Goal: Task Accomplishment & Management: Use online tool/utility

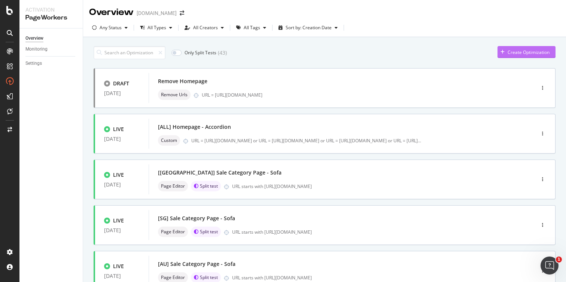
click at [500, 51] on icon "button" at bounding box center [502, 52] width 4 height 4
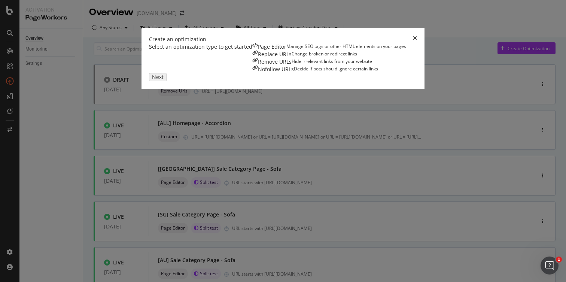
click at [252, 58] on div "Replace URLs Change broken or redirect links" at bounding box center [329, 54] width 154 height 7
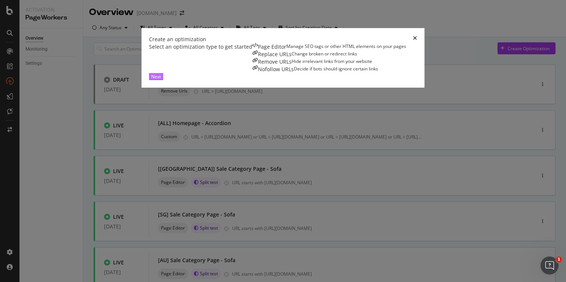
click at [161, 80] on div "Next" at bounding box center [156, 76] width 10 height 6
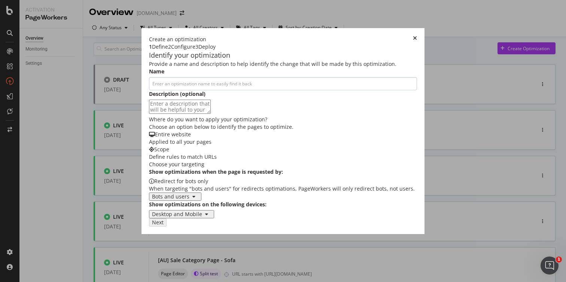
click at [149, 90] on input "modal" at bounding box center [283, 83] width 268 height 13
type input "Remove Parameters in the Link"
click at [417, 36] on icon "times" at bounding box center [415, 39] width 4 height 7
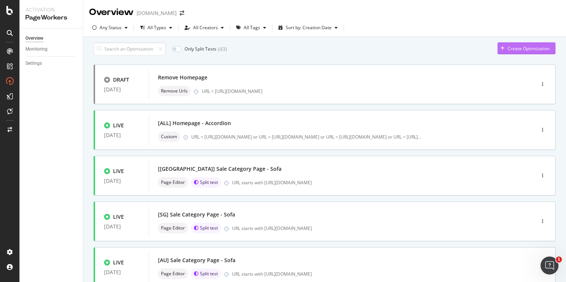
click at [516, 52] on div "Create Optimization" at bounding box center [529, 48] width 42 height 6
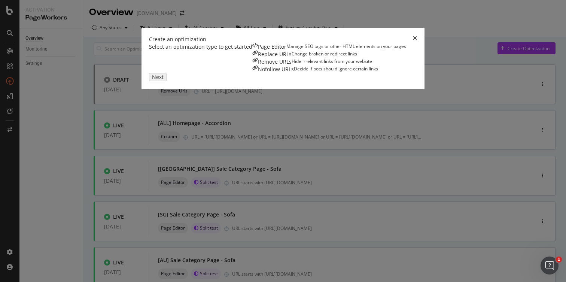
click at [294, 73] on div "Nofollow URLs" at bounding box center [276, 69] width 36 height 7
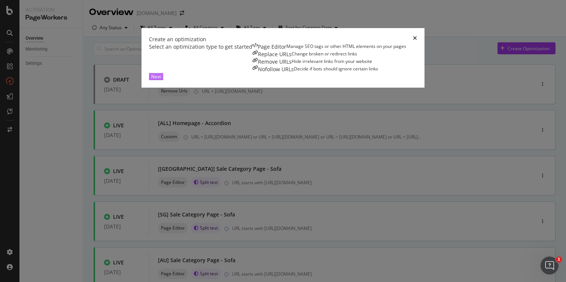
click at [161, 80] on div "Next" at bounding box center [156, 76] width 10 height 6
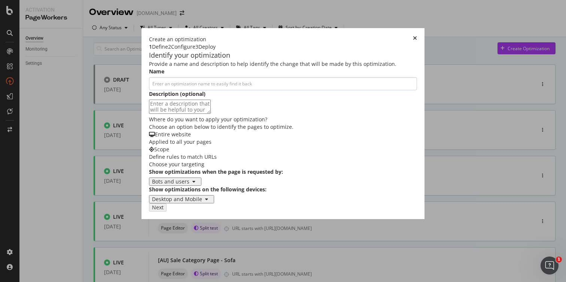
click at [199, 90] on input "modal" at bounding box center [283, 83] width 268 height 13
type input "R"
drag, startPoint x: 79, startPoint y: 101, endPoint x: 51, endPoint y: 97, distance: 28.4
click at [149, 97] on div "Identify your optimization Provide a name and description to help identify the …" at bounding box center [283, 127] width 268 height 153
click at [149, 90] on input "PDP Reviews" at bounding box center [283, 83] width 268 height 13
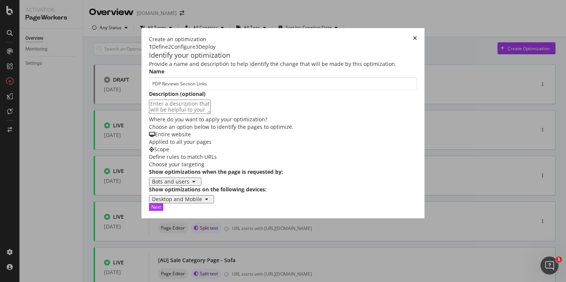
type input "PDP Reviews Section Links"
click at [149, 114] on textarea "modal" at bounding box center [180, 107] width 62 height 14
type textarea "Removing the links from the crawl to reduce bloating - Test"
click at [152, 185] on div "Bots and users" at bounding box center [170, 182] width 37 height 6
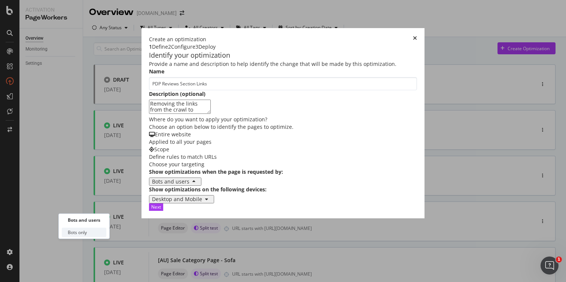
click at [83, 231] on div "Bots only" at bounding box center [77, 232] width 19 height 6
click at [246, 186] on div "Bots only" at bounding box center [283, 181] width 268 height 8
click at [161, 210] on div "Next" at bounding box center [156, 207] width 10 height 6
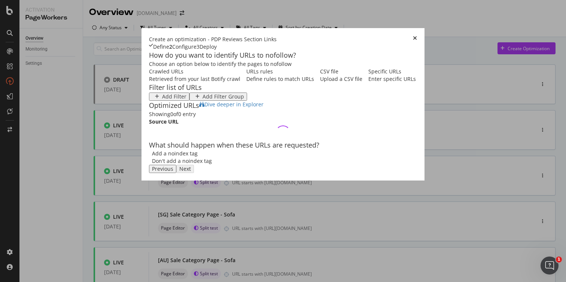
scroll to position [0, 0]
click at [368, 83] on div "Specific URLs Enter specific URLs" at bounding box center [392, 75] width 48 height 15
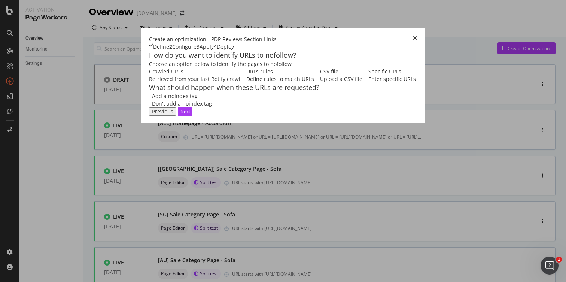
click at [246, 75] on div "URLs rules" at bounding box center [280, 71] width 68 height 7
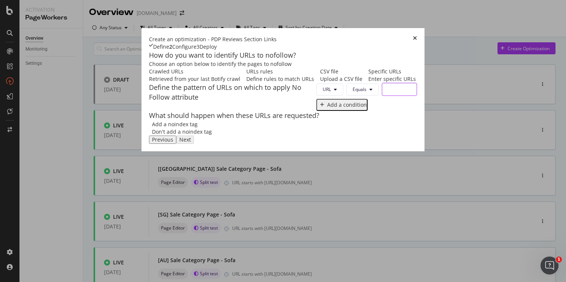
click at [382, 96] on input "modal" at bounding box center [399, 89] width 35 height 13
paste input "[URL][DOMAIN_NAME][PERSON_NAME]"
type input "[URL][DOMAIN_NAME][PERSON_NAME]"
click at [190, 143] on div "Next" at bounding box center [185, 139] width 10 height 6
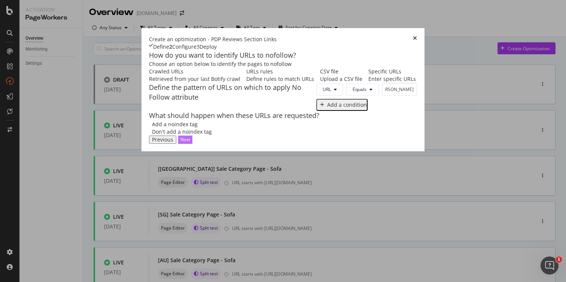
scroll to position [0, 0]
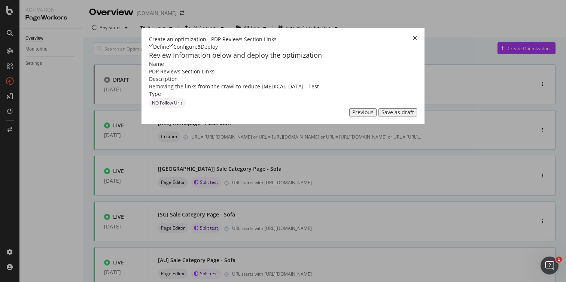
click at [414, 115] on div "Save as draft" at bounding box center [397, 112] width 33 height 6
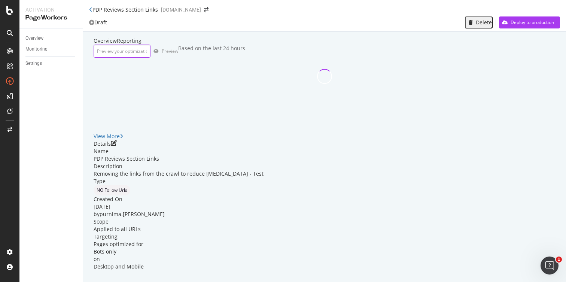
click at [150, 58] on input "url" at bounding box center [122, 51] width 57 height 13
paste input "[URL][DOMAIN_NAME][PERSON_NAME]"
type input "[URL][DOMAIN_NAME][PERSON_NAME]"
click at [182, 54] on div "Preview" at bounding box center [171, 51] width 19 height 6
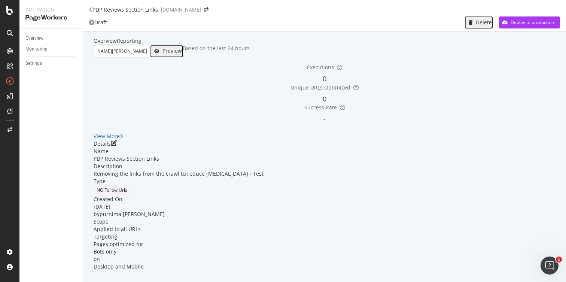
scroll to position [0, 0]
click at [117, 146] on icon "pen-to-square" at bounding box center [114, 143] width 6 height 6
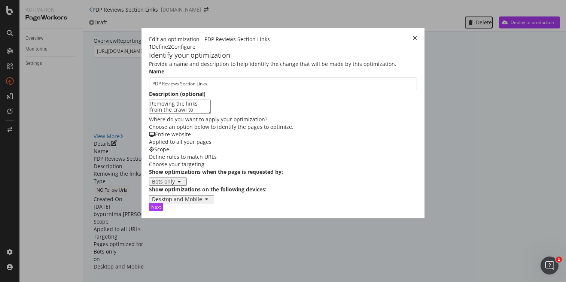
scroll to position [52, 0]
click at [161, 210] on div "Next" at bounding box center [156, 207] width 10 height 6
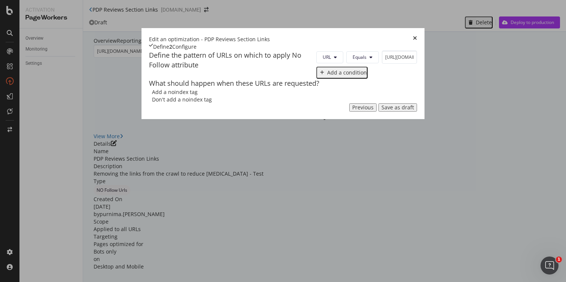
scroll to position [0, 0]
click at [317, 75] on div "modal" at bounding box center [322, 72] width 10 height 4
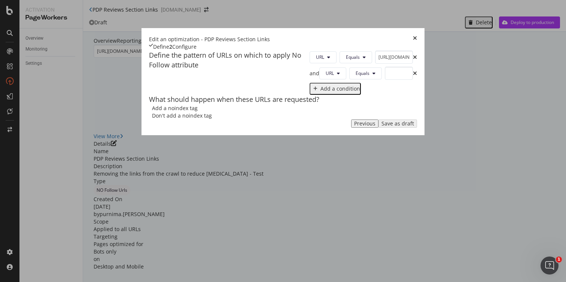
click at [417, 36] on icon "times" at bounding box center [415, 39] width 4 height 7
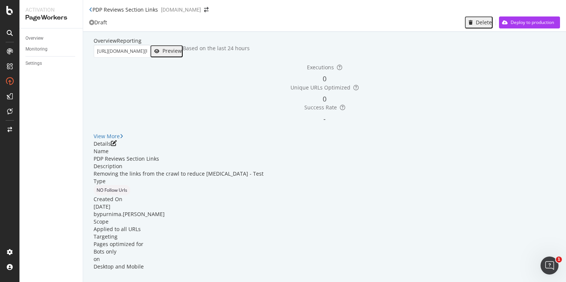
click at [476, 25] on div "Delete" at bounding box center [484, 22] width 16 height 6
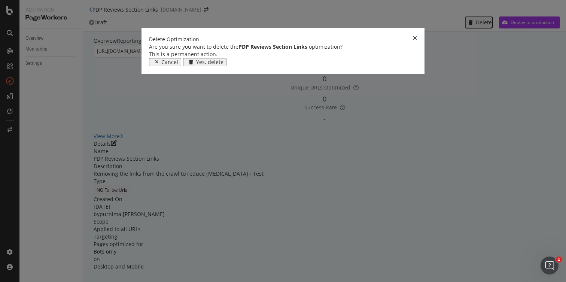
click at [223, 65] on div "Yes, delete" at bounding box center [209, 62] width 27 height 6
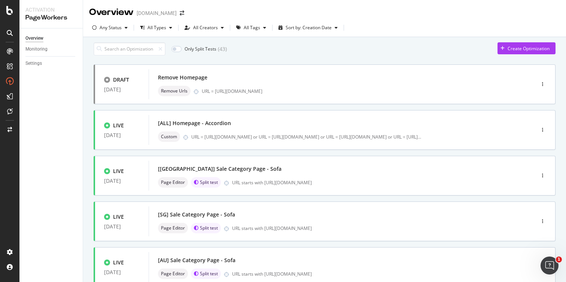
drag, startPoint x: 363, startPoint y: 51, endPoint x: 407, endPoint y: 55, distance: 44.0
click at [363, 50] on div "Only Split Tests ( 43 ) Create Optimization" at bounding box center [325, 48] width 462 height 13
click at [500, 51] on icon "button" at bounding box center [502, 48] width 4 height 4
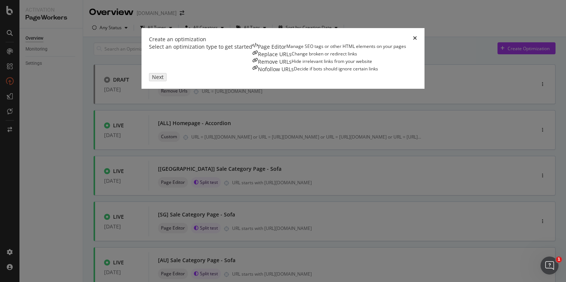
click at [286, 51] on div "Manage SEO tags or other HTML elements on your pages" at bounding box center [346, 46] width 120 height 7
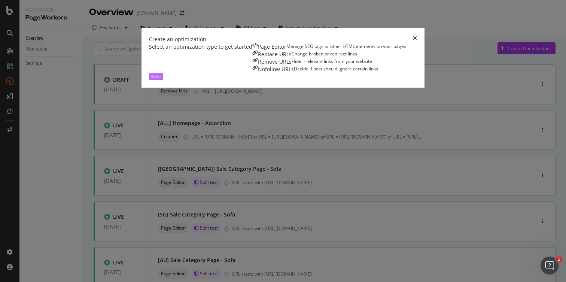
click at [161, 80] on div "Next" at bounding box center [156, 76] width 10 height 6
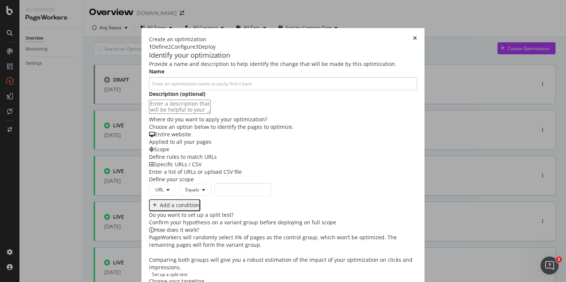
click at [178, 90] on input "modal" at bounding box center [283, 83] width 268 height 13
type input "N"
type input "No Follow on PDP Reviews"
click at [214, 183] on input "modal" at bounding box center [242, 189] width 57 height 13
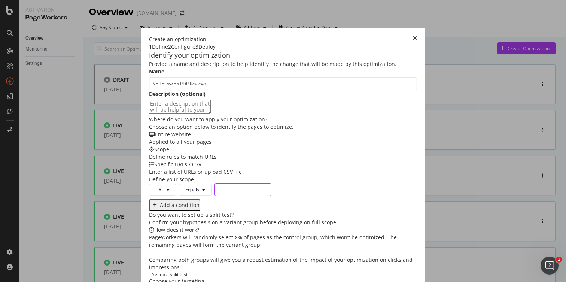
paste input "[URL][DOMAIN_NAME][PERSON_NAME]"
type input "[URL][DOMAIN_NAME][PERSON_NAME]"
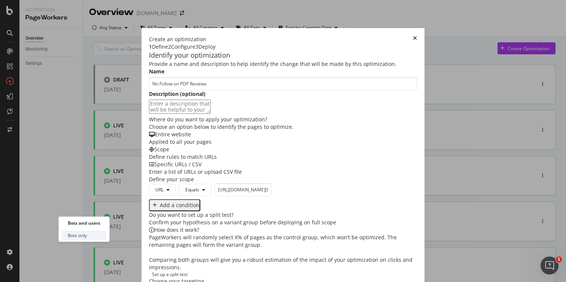
click at [80, 235] on div "Bots only" at bounding box center [77, 235] width 19 height 6
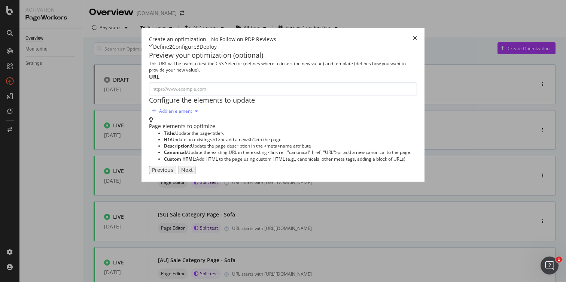
click at [195, 113] on icon "modal" at bounding box center [196, 111] width 3 height 4
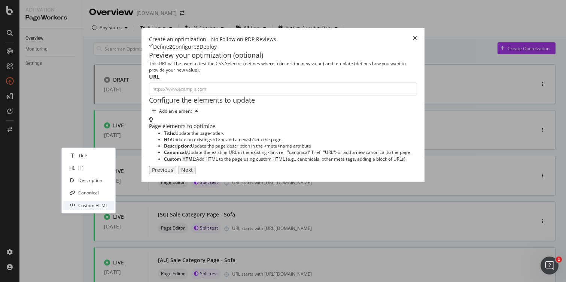
click at [93, 208] on div "Custom HTML" at bounding box center [93, 205] width 30 height 6
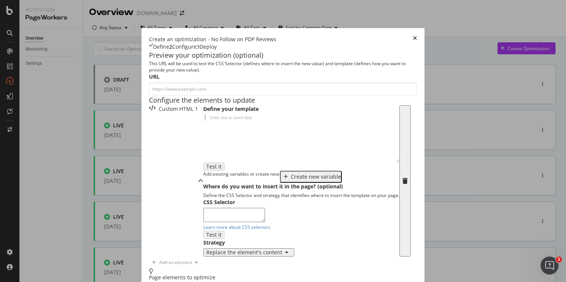
click at [207, 120] on div "Enter text or insert data" at bounding box center [231, 117] width 48 height 5
click at [417, 36] on div "Create an optimization - No Follow on PDP Reviews Define 2 Configure 3 Deploy" at bounding box center [283, 43] width 268 height 15
click at [417, 36] on icon "times" at bounding box center [415, 39] width 4 height 7
